Goal: Task Accomplishment & Management: Use online tool/utility

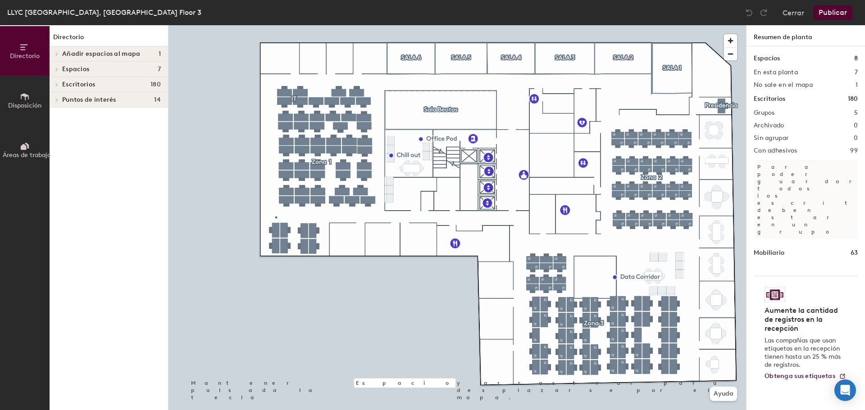
click at [275, 25] on div at bounding box center [456, 25] width 577 height 0
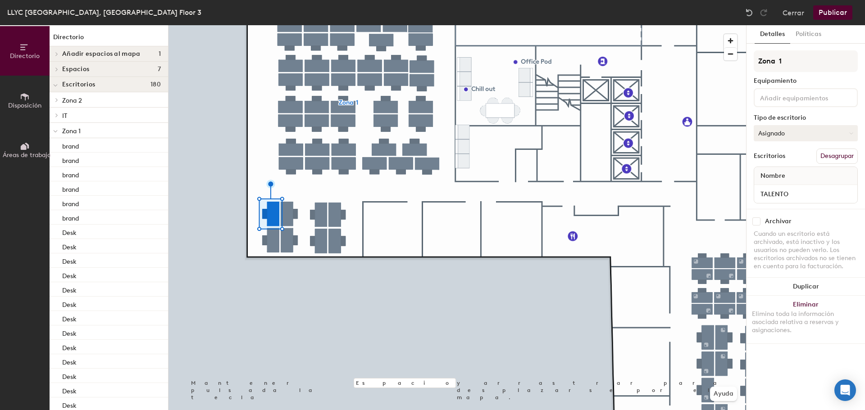
click at [787, 132] on button "Asignado" at bounding box center [805, 133] width 104 height 16
click at [779, 162] on div "Asignado" at bounding box center [799, 161] width 90 height 14
click at [808, 194] on input "TALENTO" at bounding box center [806, 194] width 100 height 13
click at [827, 215] on div "Archivar Cuando un escritorio está archivado, está inactivo y los usuarios no p…" at bounding box center [805, 245] width 118 height 73
click at [780, 137] on button "Asignado" at bounding box center [805, 133] width 104 height 16
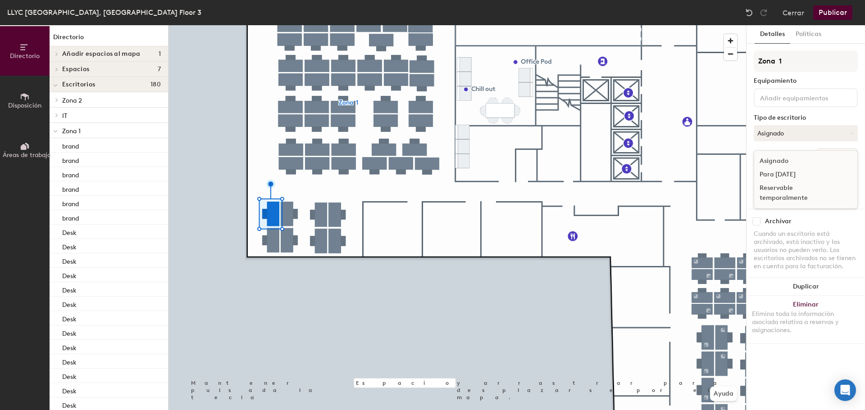
click at [780, 172] on div "Para [DATE]" at bounding box center [799, 175] width 90 height 14
click at [844, 18] on button "Publicar" at bounding box center [832, 12] width 39 height 14
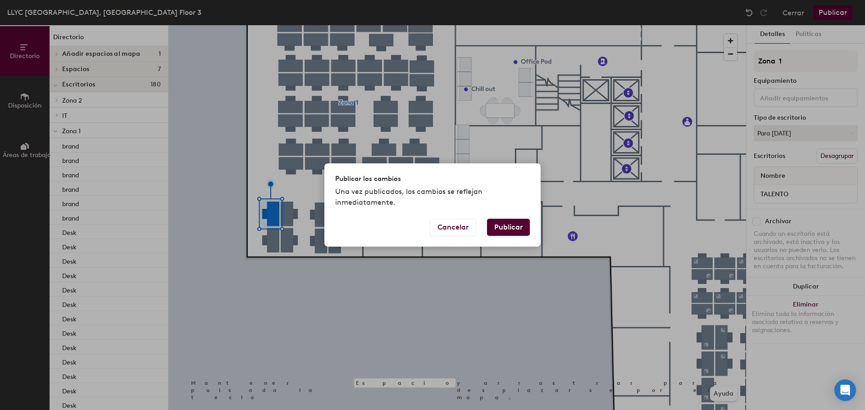
click at [503, 229] on button "Publicar" at bounding box center [508, 227] width 43 height 17
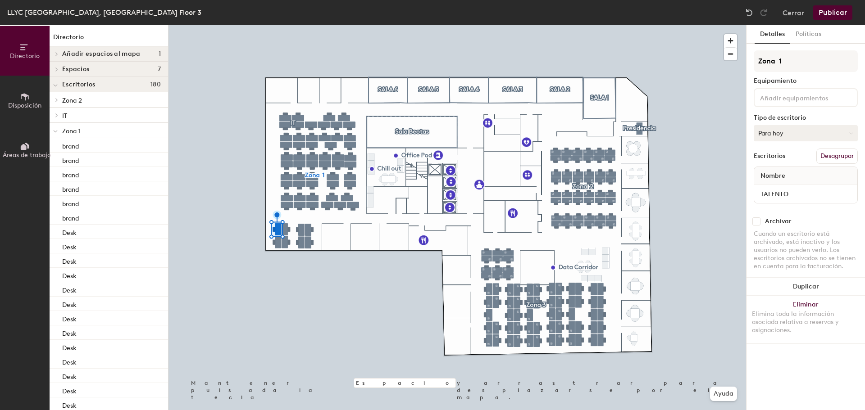
click at [792, 127] on button "Para hoy" at bounding box center [805, 133] width 104 height 16
click at [779, 159] on div "Asignado" at bounding box center [799, 161] width 90 height 14
click at [808, 172] on div "Nombre" at bounding box center [805, 176] width 103 height 18
click at [789, 197] on input "TALENTO" at bounding box center [806, 194] width 100 height 13
click at [844, 194] on input "TALENTO" at bounding box center [806, 194] width 100 height 13
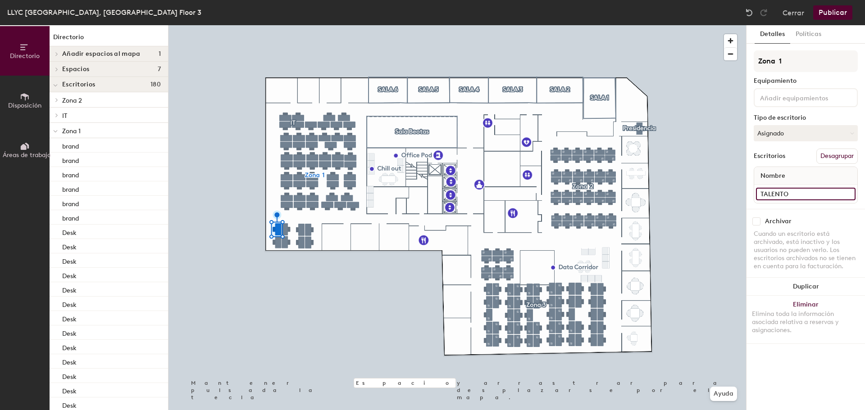
type input "a"
click at [803, 194] on input at bounding box center [806, 194] width 100 height 13
click at [805, 194] on input at bounding box center [806, 194] width 100 height 13
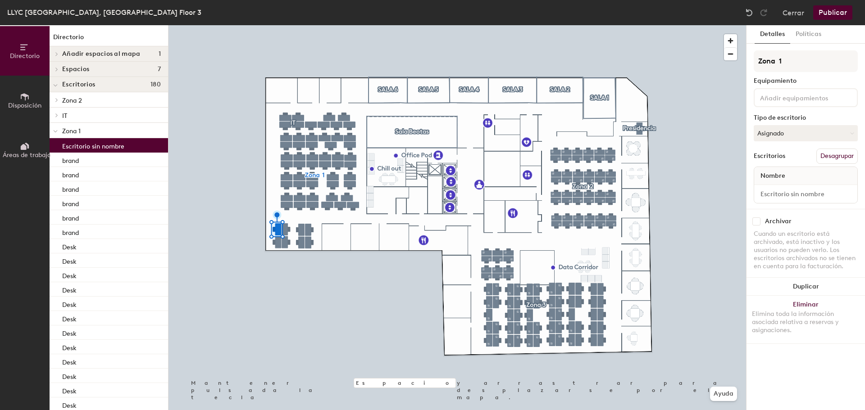
click at [810, 222] on div "Archivar" at bounding box center [805, 222] width 104 height 8
click at [802, 193] on input at bounding box center [806, 194] width 100 height 13
click at [781, 131] on button "Asignado" at bounding box center [805, 133] width 104 height 16
click at [779, 162] on div "Asignado" at bounding box center [799, 161] width 90 height 14
click at [798, 194] on input at bounding box center [806, 194] width 100 height 13
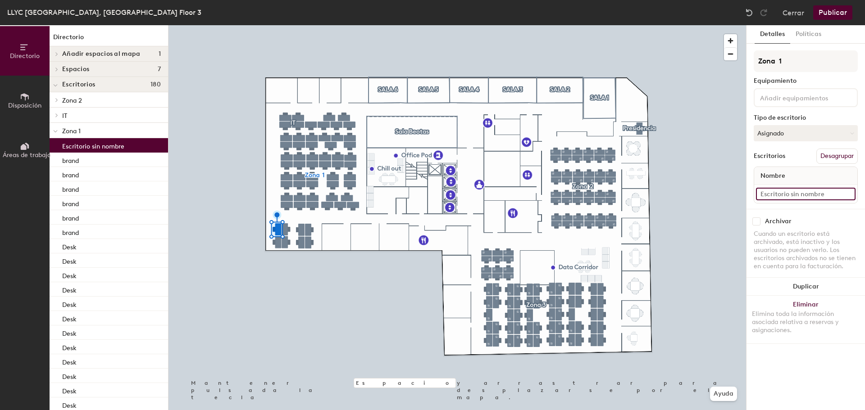
type input "T"
type input "Asistente"
click at [835, 13] on button "Publicar" at bounding box center [832, 12] width 39 height 14
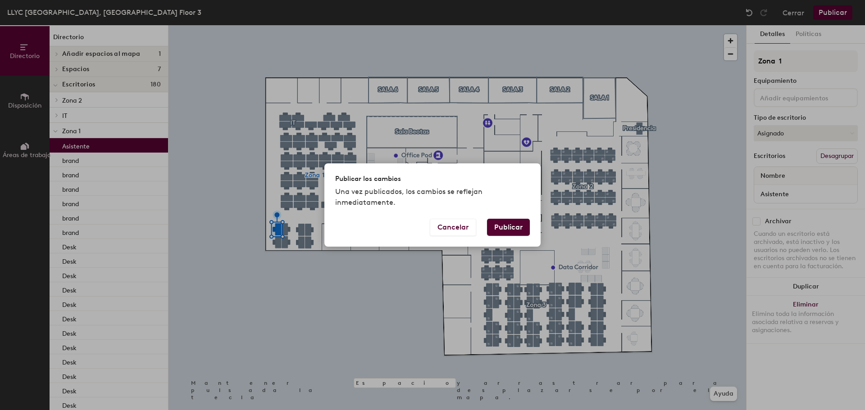
click at [503, 227] on button "Publicar" at bounding box center [508, 227] width 43 height 17
